Goal: Task Accomplishment & Management: Complete application form

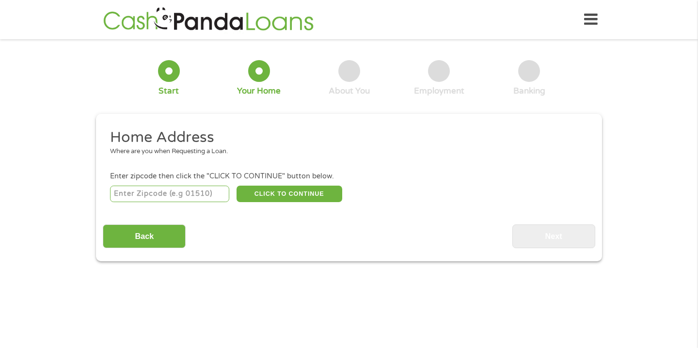
click at [196, 198] on input "number" at bounding box center [170, 194] width 120 height 16
type input "33351"
click at [321, 193] on button "CLICK TO CONTINUE" at bounding box center [290, 194] width 106 height 16
type input "33351"
type input "Fort Lauderdale"
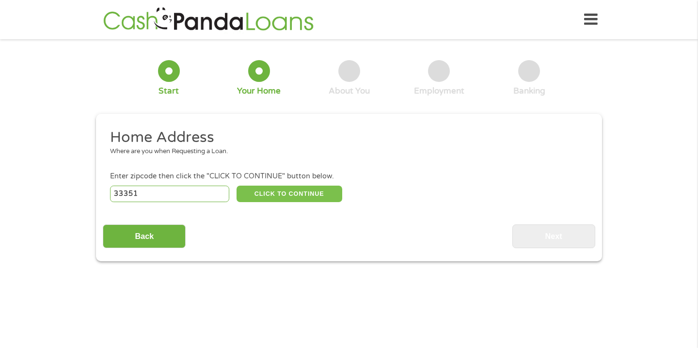
select select "Florida"
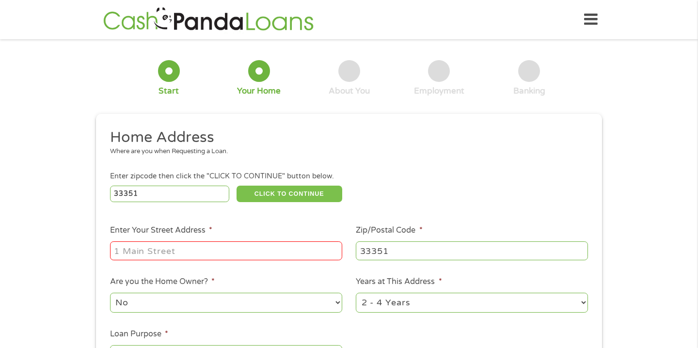
click at [237, 186] on button "CLICK TO CONTINUE" at bounding box center [290, 194] width 106 height 16
click at [207, 261] on div at bounding box center [226, 251] width 232 height 22
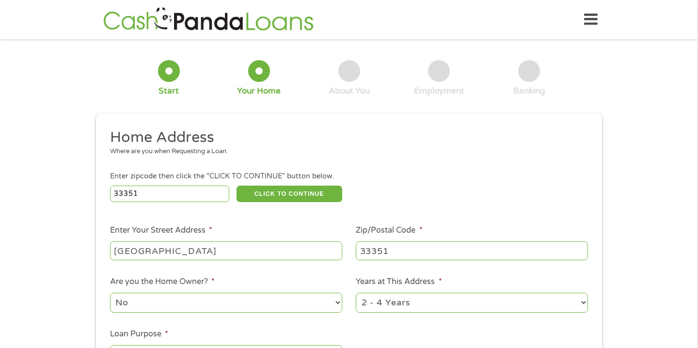
type input "8221 NW 47TH ST"
click at [428, 308] on select "1 Year or less 1 - 2 Years 2 - 4 Years Over 4 Years" at bounding box center [472, 303] width 232 height 20
select select "60months"
click at [356, 293] on select "1 Year or less 1 - 2 Years 2 - 4 Years Over 4 Years" at bounding box center [472, 303] width 232 height 20
click at [291, 272] on ul "Home Address Where are you when Requesting a Loan. Enter zipcode then click the…" at bounding box center [349, 257] width 492 height 259
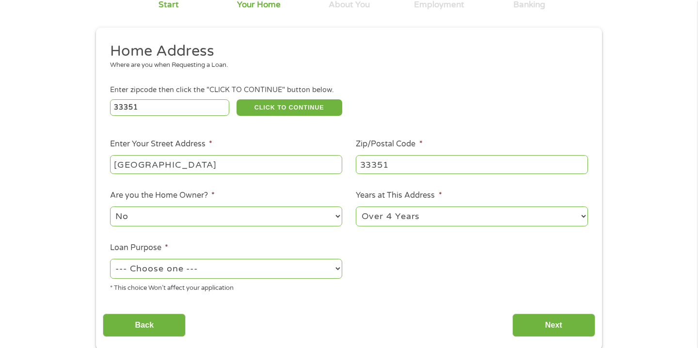
scroll to position [116, 0]
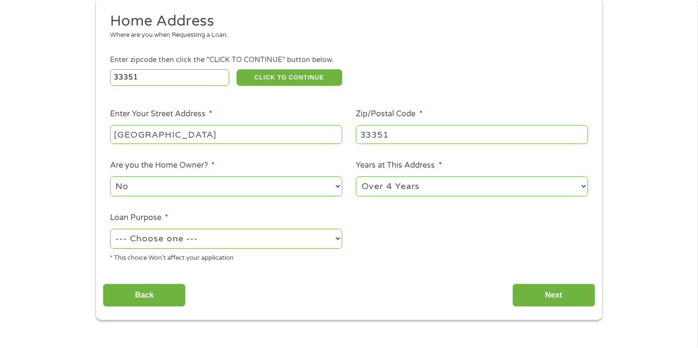
click at [280, 234] on select "--- Choose one --- Pay Bills Debt Consolidation Home Improvement Major Purchase…" at bounding box center [226, 239] width 232 height 20
select select "majorpurchase"
click at [110, 229] on select "--- Choose one --- Pay Bills Debt Consolidation Home Improvement Major Purchase…" at bounding box center [226, 239] width 232 height 20
click at [538, 295] on input "Next" at bounding box center [553, 296] width 83 height 24
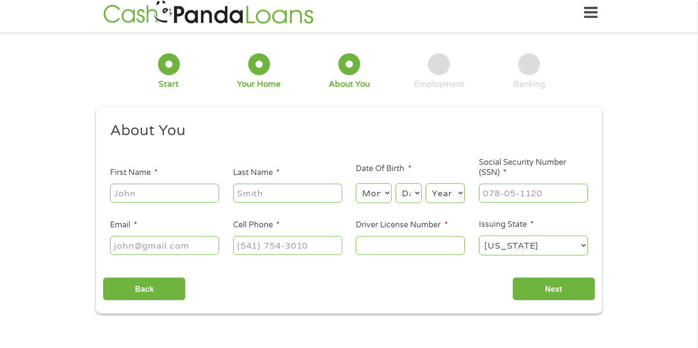
scroll to position [0, 0]
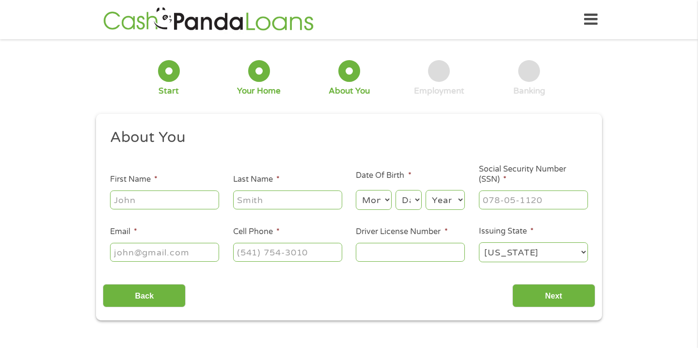
click at [187, 201] on input "First Name *" at bounding box center [164, 200] width 109 height 18
click at [186, 201] on input "First Name *" at bounding box center [164, 200] width 109 height 18
type input "Joanna"
click at [302, 198] on input "Last Name *" at bounding box center [287, 200] width 109 height 18
type input "Dorvil"
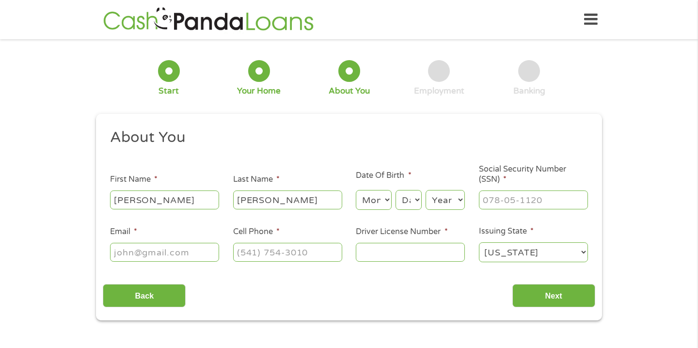
click at [365, 200] on select "Month 1 2 3 4 5 6 7 8 9 10 11 12" at bounding box center [373, 200] width 35 height 20
select select "12"
click at [356, 191] on select "Month 1 2 3 4 5 6 7 8 9 10 11 12" at bounding box center [373, 200] width 35 height 20
click at [410, 205] on select "Day 1 2 3 4 5 6 7 8 9 10 11 12 13 14 15 16 17 18 19 20 21 22 23 24 25 26 27 28 …" at bounding box center [409, 200] width 26 height 20
select select "26"
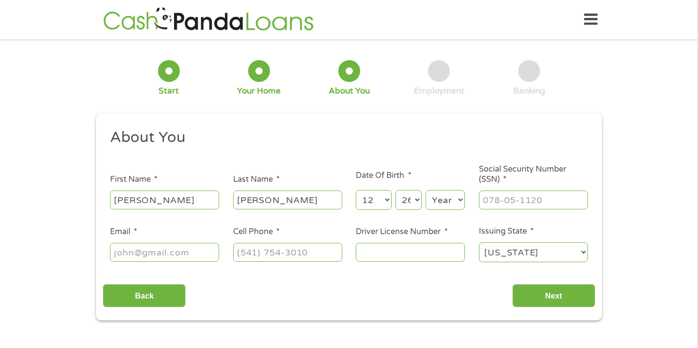
click at [396, 191] on select "Day 1 2 3 4 5 6 7 8 9 10 11 12 13 14 15 16 17 18 19 20 21 22 23 24 25 26 27 28 …" at bounding box center [409, 200] width 26 height 20
click at [447, 202] on select "Year 2007 2006 2005 2004 2003 2002 2001 2000 1999 1998 1997 1996 1995 1994 1993…" at bounding box center [445, 200] width 39 height 20
select select "2003"
click at [426, 191] on select "Year 2007 2006 2005 2004 2003 2002 2001 2000 1999 1998 1997 1996 1995 1994 1993…" at bounding box center [445, 200] width 39 height 20
click at [532, 206] on input "___-__-____" at bounding box center [533, 200] width 109 height 18
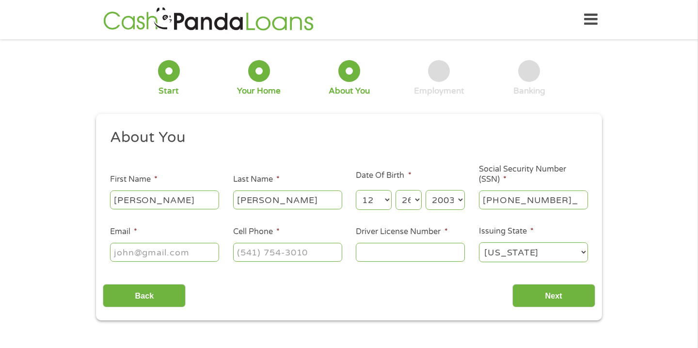
type input "771-26-6998"
click at [201, 246] on input "Email *" at bounding box center [164, 252] width 109 height 18
type input "jojod347@gmail.com"
click at [309, 256] on input "(___) ___-____" at bounding box center [287, 252] width 109 height 18
type input "(954) 444-8437"
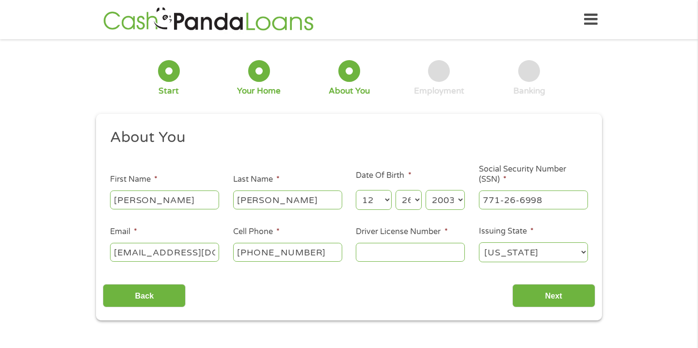
click at [433, 257] on input "Driver License Number *" at bounding box center [410, 252] width 109 height 18
click at [557, 296] on input "Next" at bounding box center [553, 296] width 83 height 24
click at [562, 302] on input "Next" at bounding box center [553, 296] width 83 height 24
click at [446, 302] on div "Back Next" at bounding box center [349, 292] width 492 height 31
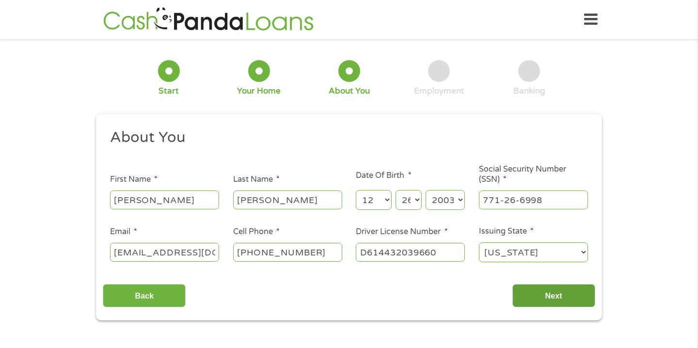
click at [543, 285] on input "Next" at bounding box center [553, 296] width 83 height 24
click at [543, 287] on input "Next" at bounding box center [553, 296] width 83 height 24
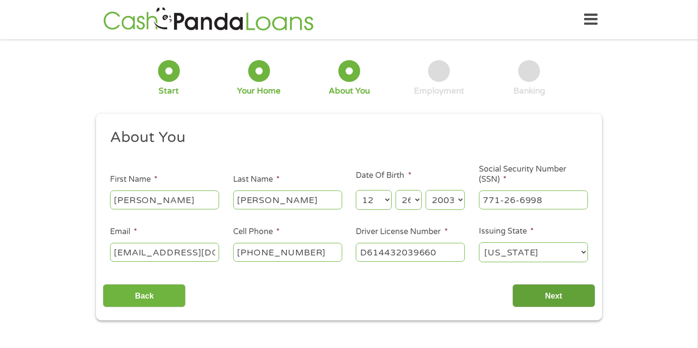
click at [543, 287] on input "Next" at bounding box center [553, 296] width 83 height 24
click at [541, 287] on input "Next" at bounding box center [553, 296] width 83 height 24
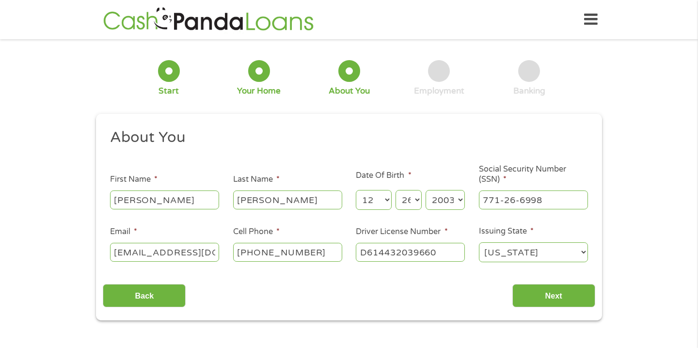
click at [568, 232] on li "Issuing State * Alabama Alaska Arizona Arkansas California Colorado Connecticut…" at bounding box center [533, 244] width 123 height 38
click at [538, 206] on input "771-26-6998" at bounding box center [533, 200] width 109 height 18
click at [563, 201] on input "771-26-6998" at bounding box center [533, 200] width 109 height 18
click at [554, 294] on input "Next" at bounding box center [553, 296] width 83 height 24
click at [512, 284] on input "Next" at bounding box center [553, 296] width 83 height 24
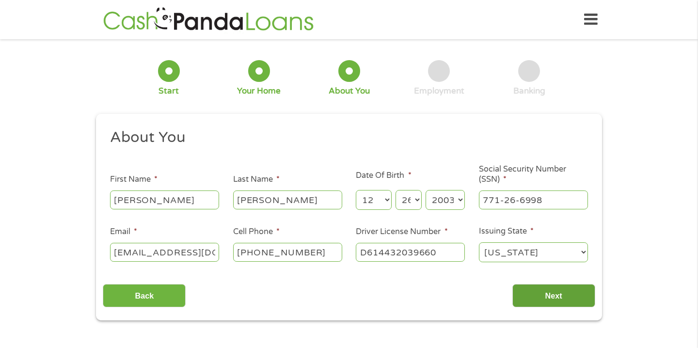
click at [512, 284] on input "Next" at bounding box center [553, 296] width 83 height 24
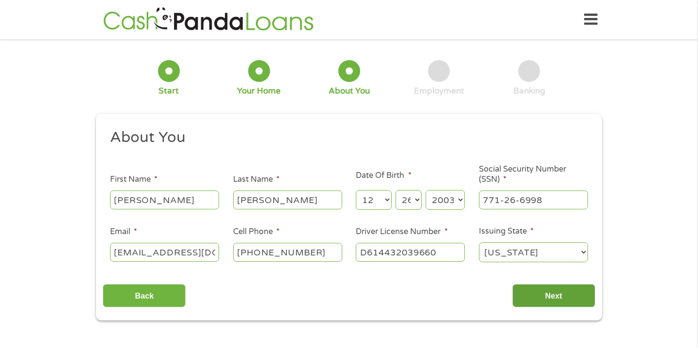
click at [512, 284] on input "Next" at bounding box center [553, 296] width 83 height 24
click at [437, 257] on input "D614432039660" at bounding box center [410, 252] width 109 height 18
click at [384, 255] on input "D614432039660" at bounding box center [410, 252] width 109 height 18
click at [406, 253] on input "D614-432039660" at bounding box center [410, 252] width 109 height 18
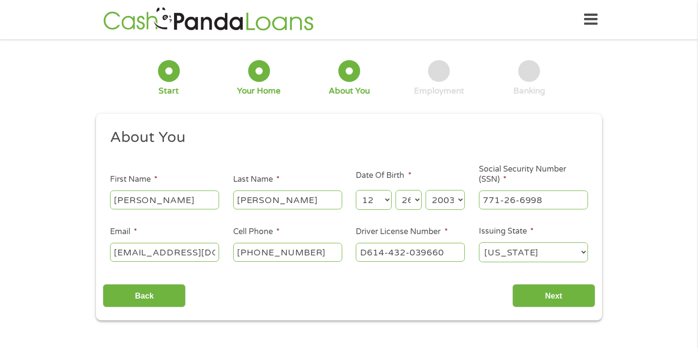
click at [425, 254] on input "D614-432-039660" at bounding box center [410, 252] width 109 height 18
click at [446, 252] on input "D614-432-03-9660" at bounding box center [410, 252] width 109 height 18
type input "D614-432-03-966-0"
click at [553, 296] on input "Next" at bounding box center [553, 296] width 83 height 24
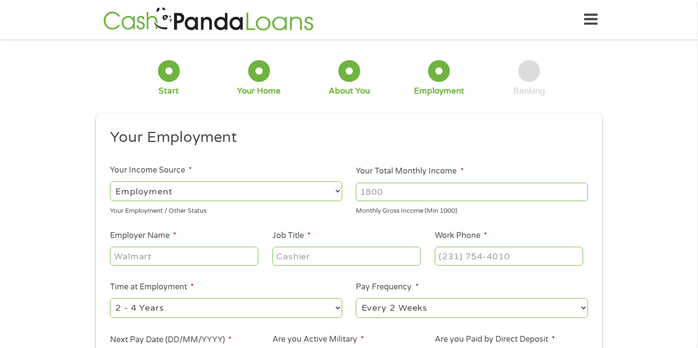
click at [582, 129] on li "Your Employment" at bounding box center [345, 139] width 485 height 23
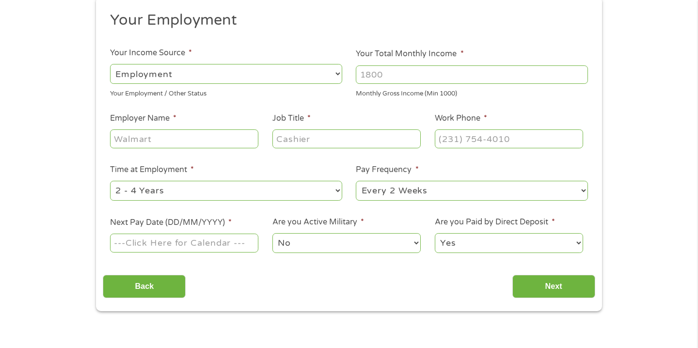
scroll to position [136, 0]
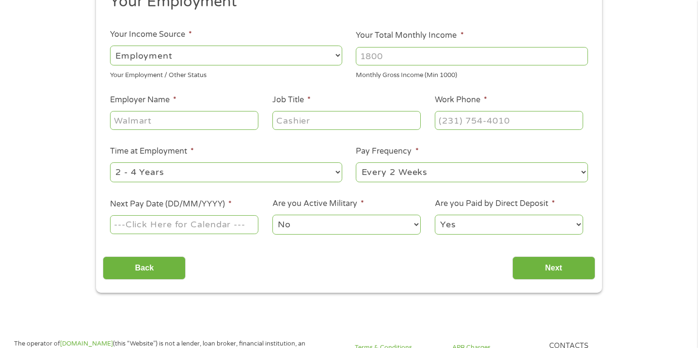
click at [503, 60] on input "Your Total Monthly Income *" at bounding box center [472, 56] width 232 height 18
type input "1800"
click at [231, 119] on input "Employer Name *" at bounding box center [184, 120] width 148 height 18
type input "Kelly Education"
click at [315, 124] on input "Job Title *" at bounding box center [346, 120] width 148 height 18
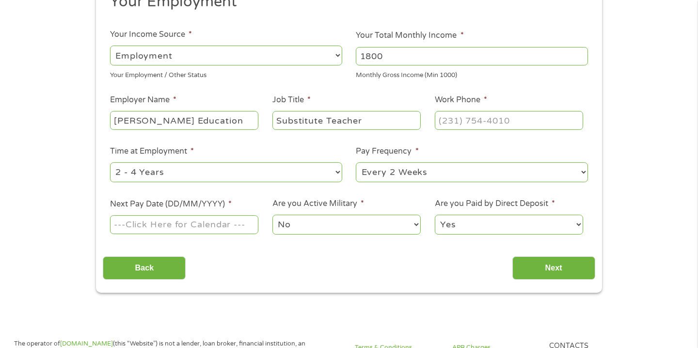
type input "Substitute Teacher"
click at [482, 124] on input "(___) ___-____" at bounding box center [509, 120] width 148 height 18
type input "(407) 228-0400"
click at [188, 183] on div "--- Choose one --- 1 Year or less 1 - 2 Years 2 - 4 Years Over 4 Years" at bounding box center [226, 172] width 232 height 23
click at [190, 171] on select "--- Choose one --- 1 Year or less 1 - 2 Years 2 - 4 Years Over 4 Years" at bounding box center [226, 172] width 232 height 20
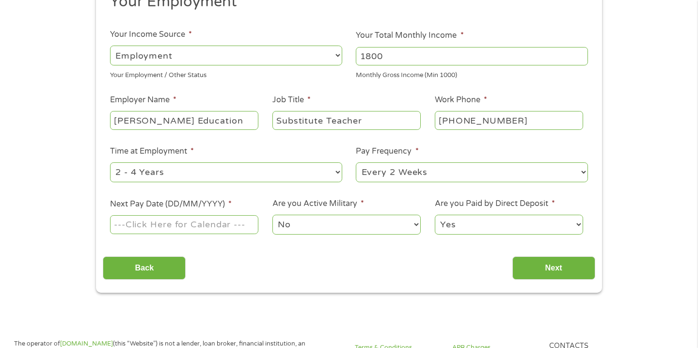
select select "24months"
click at [110, 162] on select "--- Choose one --- 1 Year or less 1 - 2 Years 2 - 4 Years Over 4 Years" at bounding box center [226, 172] width 232 height 20
click at [199, 231] on input "Next Pay Date (DD/MM/YYYY) *" at bounding box center [184, 224] width 148 height 18
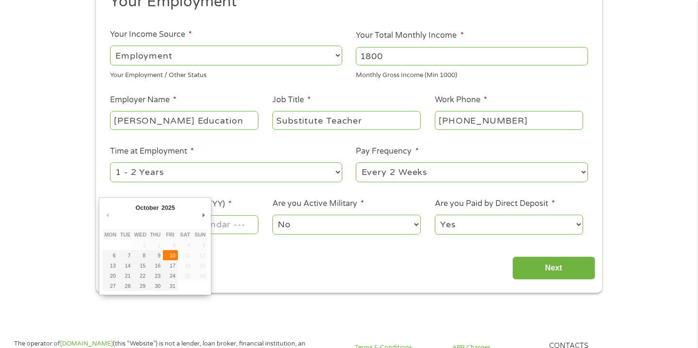
type input "10/10/2025"
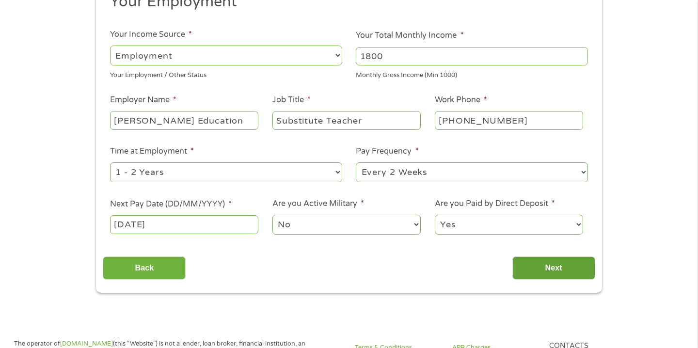
click at [582, 265] on input "Next" at bounding box center [553, 268] width 83 height 24
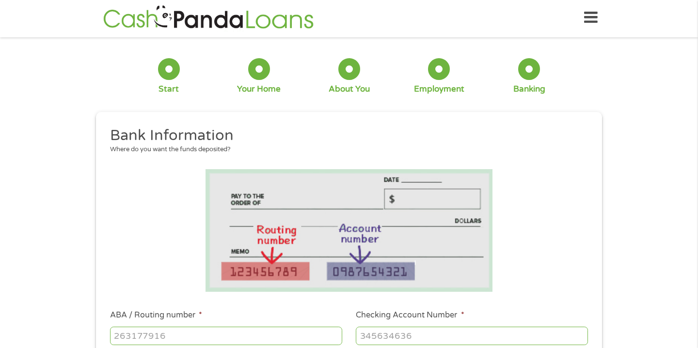
scroll to position [0, 0]
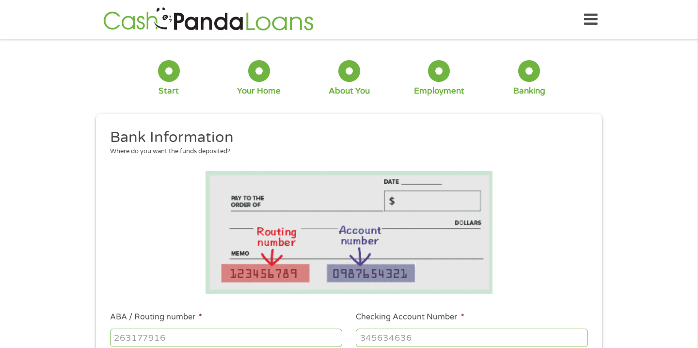
click at [582, 197] on li at bounding box center [349, 232] width 492 height 123
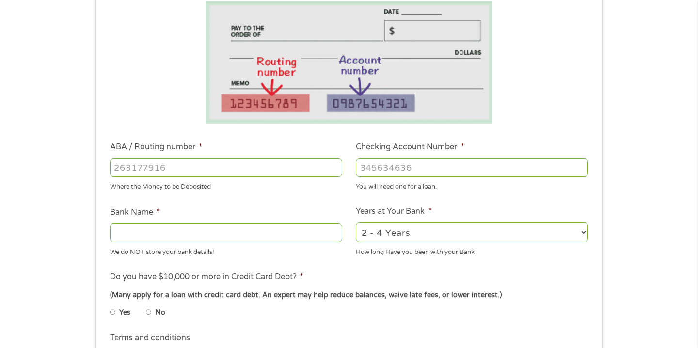
scroll to position [175, 0]
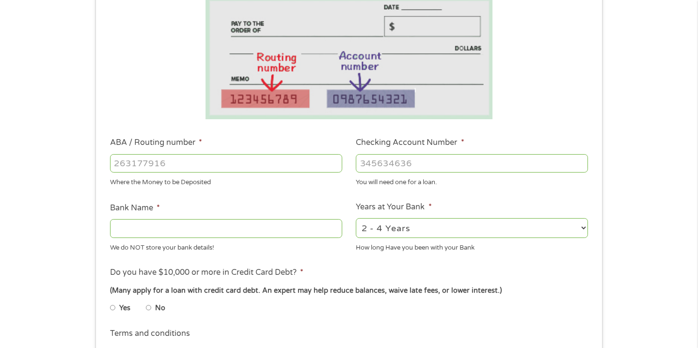
click at [221, 165] on input "ABA / Routing number *" at bounding box center [226, 163] width 232 height 18
type input "267084131"
type input "JP MORGAN CHASE BANK NA"
type input "267084131"
click at [383, 165] on input "Checking Account Number *" at bounding box center [472, 163] width 232 height 18
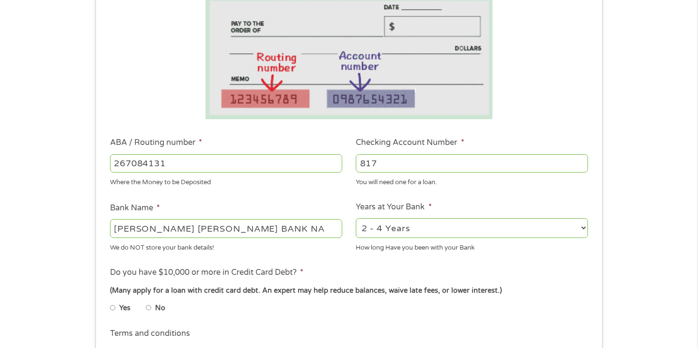
type input "8171"
type input "817107755"
click at [431, 226] on select "2 - 4 Years 6 - 12 Months 1 - 2 Years Over 4 Years" at bounding box center [472, 228] width 232 height 20
select select "60months"
click at [356, 218] on select "2 - 4 Years 6 - 12 Months 1 - 2 Years Over 4 Years" at bounding box center [472, 228] width 232 height 20
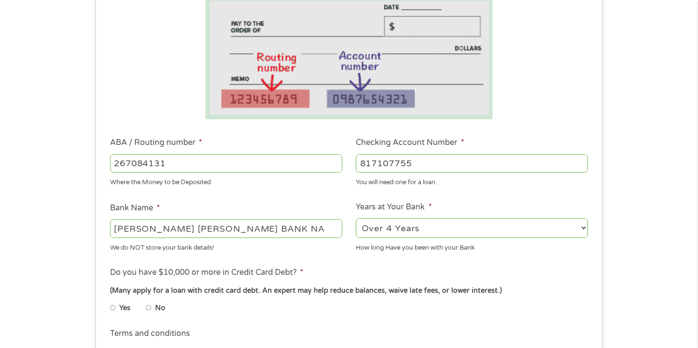
click at [335, 192] on ul "Bank Information Where do you want the funds deposited? ABA / Routing number * …" at bounding box center [349, 194] width 492 height 483
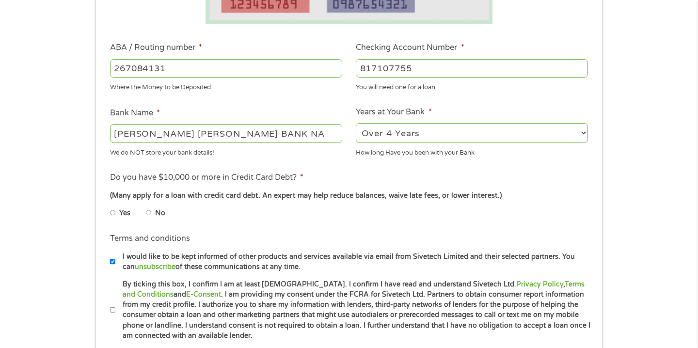
scroll to position [271, 0]
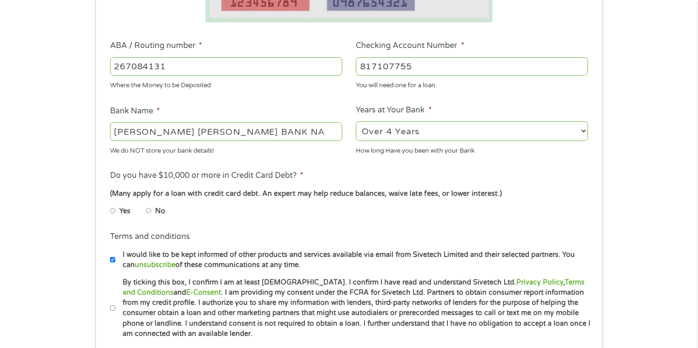
click at [159, 212] on label "No" at bounding box center [160, 211] width 10 height 11
click at [152, 212] on input "No" at bounding box center [149, 211] width 6 height 16
radio input "true"
click at [32, 198] on div "1 Start 2 Your Home 3 About You 4 Employment 5 Banking 6 This field is hidden w…" at bounding box center [349, 82] width 698 height 615
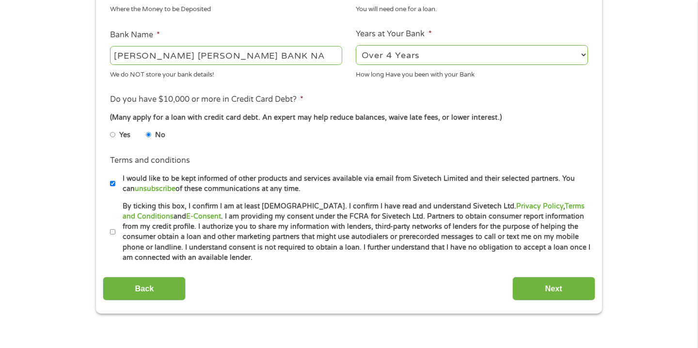
scroll to position [349, 0]
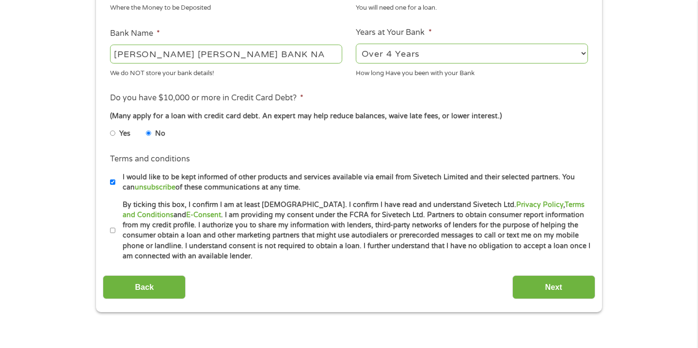
click at [110, 231] on input "By ticking this box, I confirm I am at least 18 years old. I confirm I have rea…" at bounding box center [113, 231] width 6 height 16
checkbox input "true"
click at [537, 289] on input "Next" at bounding box center [553, 287] width 83 height 24
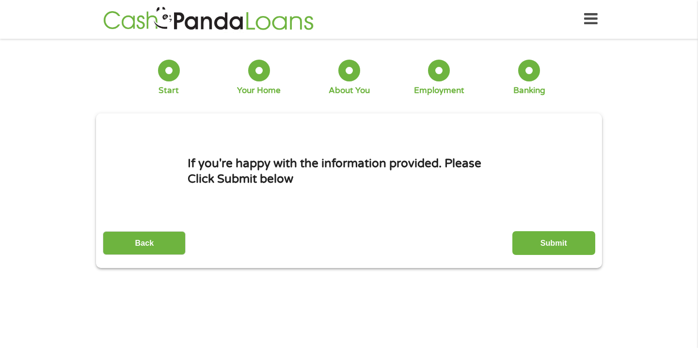
scroll to position [0, 0]
click at [558, 243] on input "Submit" at bounding box center [553, 244] width 83 height 24
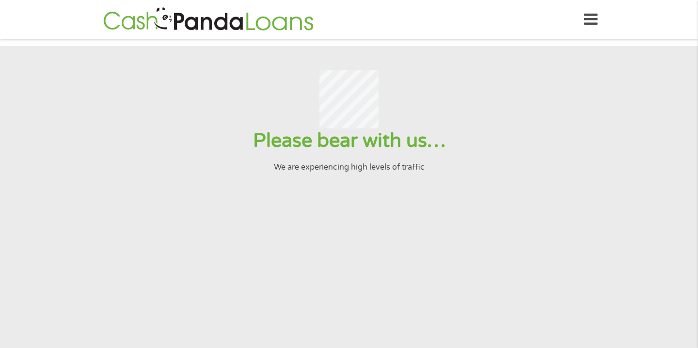
click at [589, 24] on icon at bounding box center [591, 20] width 14 height 24
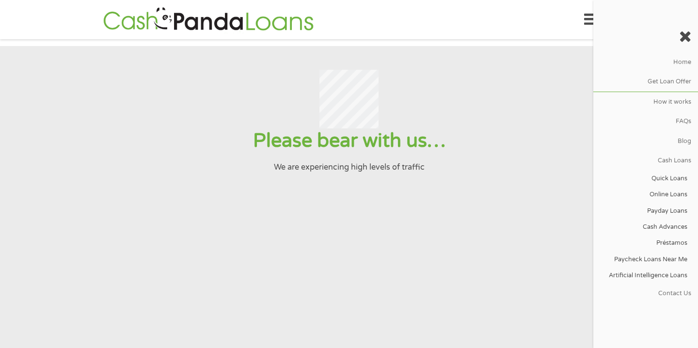
click at [472, 107] on div at bounding box center [349, 99] width 674 height 59
click at [676, 66] on link "Home" at bounding box center [645, 61] width 105 height 19
